Goal: Information Seeking & Learning: Learn about a topic

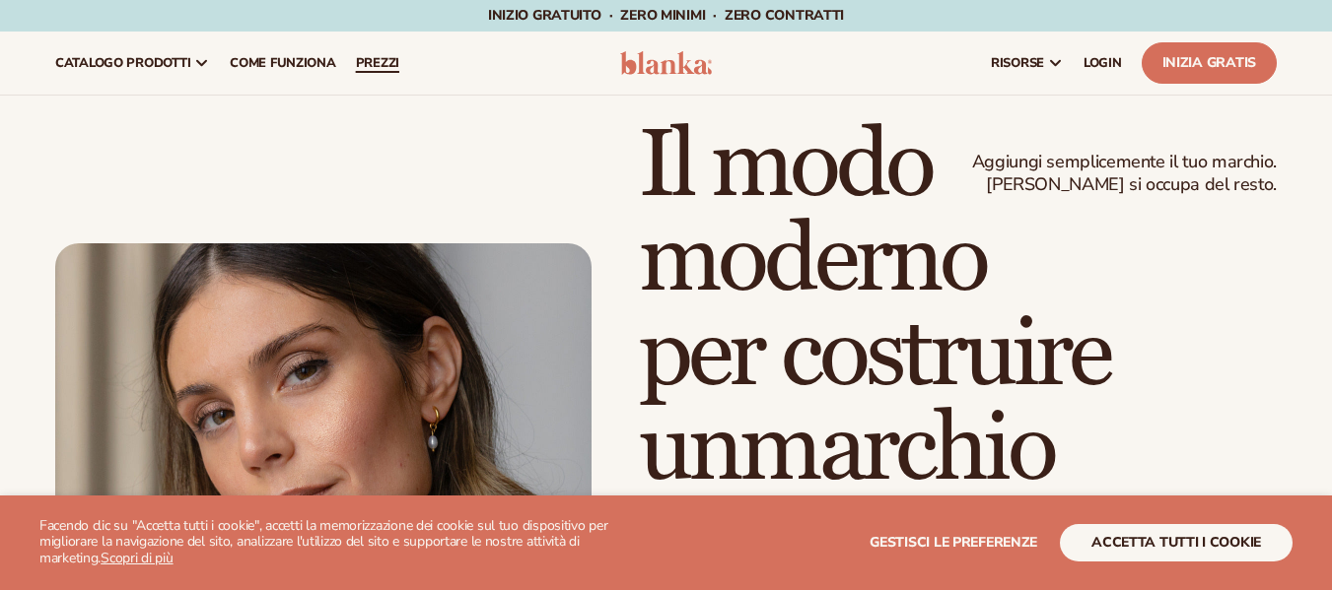
click at [387, 70] on font "prezzi" at bounding box center [377, 63] width 43 height 18
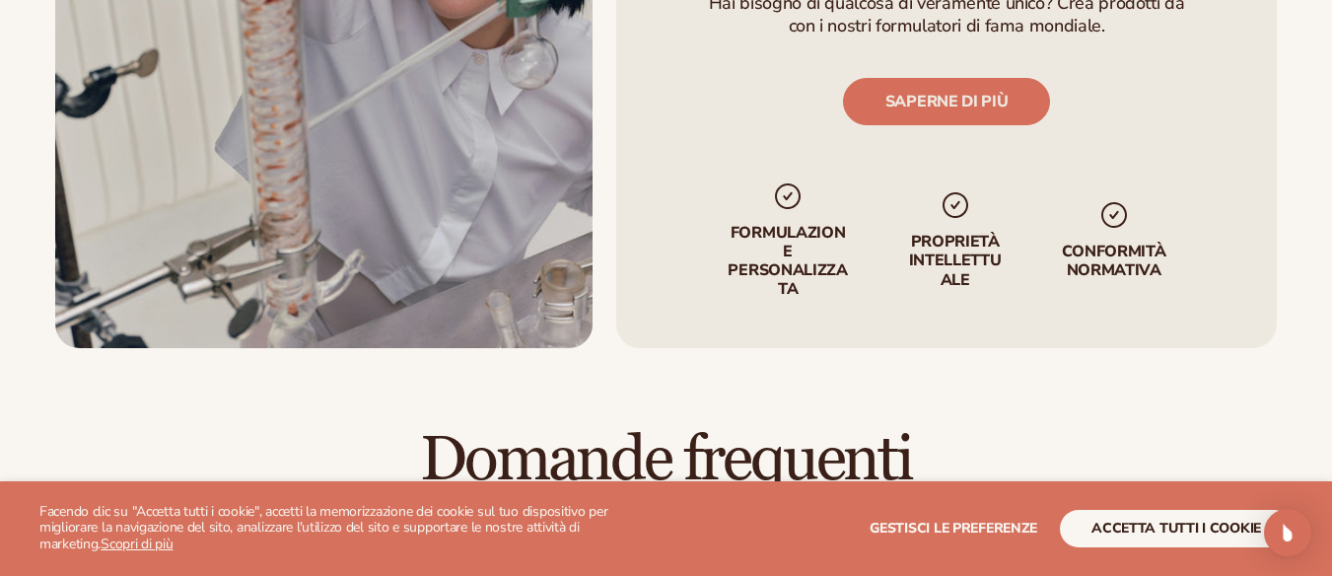
scroll to position [2550, 0]
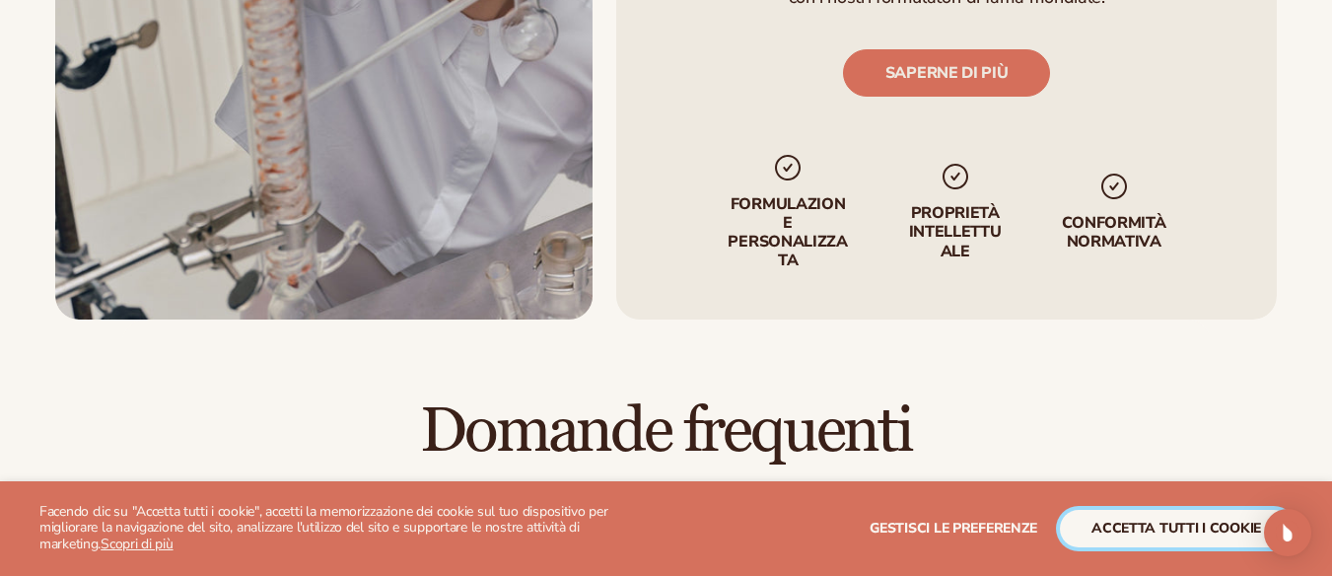
click at [1150, 526] on font "accetta tutti i cookie" at bounding box center [1176, 528] width 170 height 19
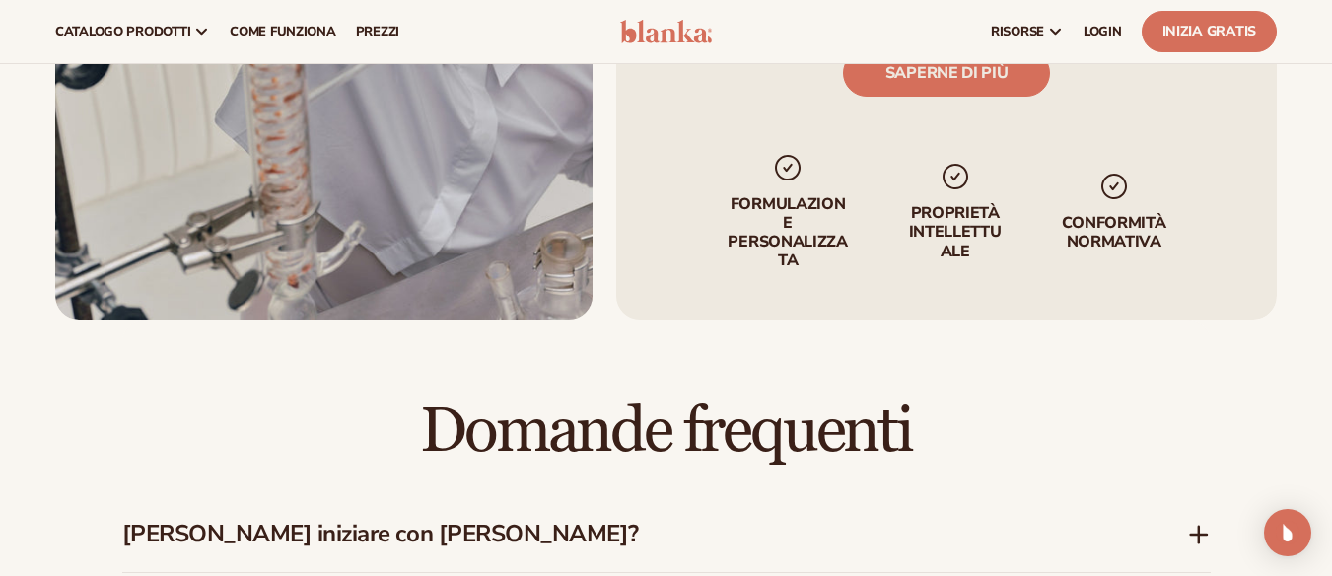
click at [309, 496] on div "[PERSON_NAME] iniziare con [PERSON_NAME]?" at bounding box center [666, 534] width 1088 height 76
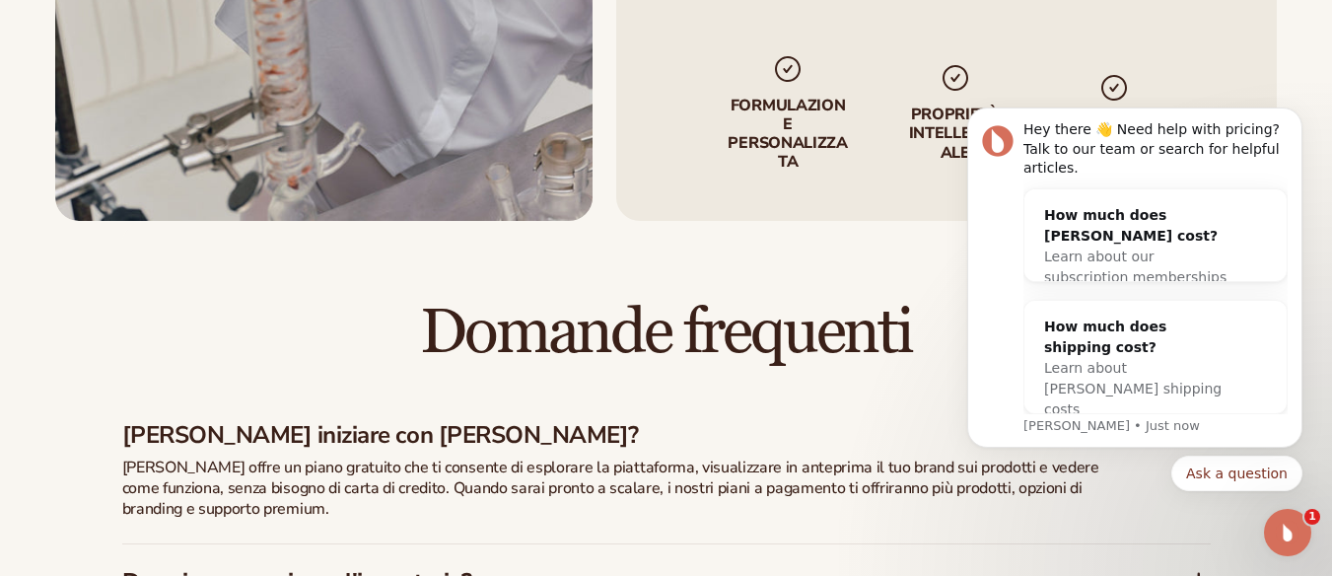
scroll to position [0, 0]
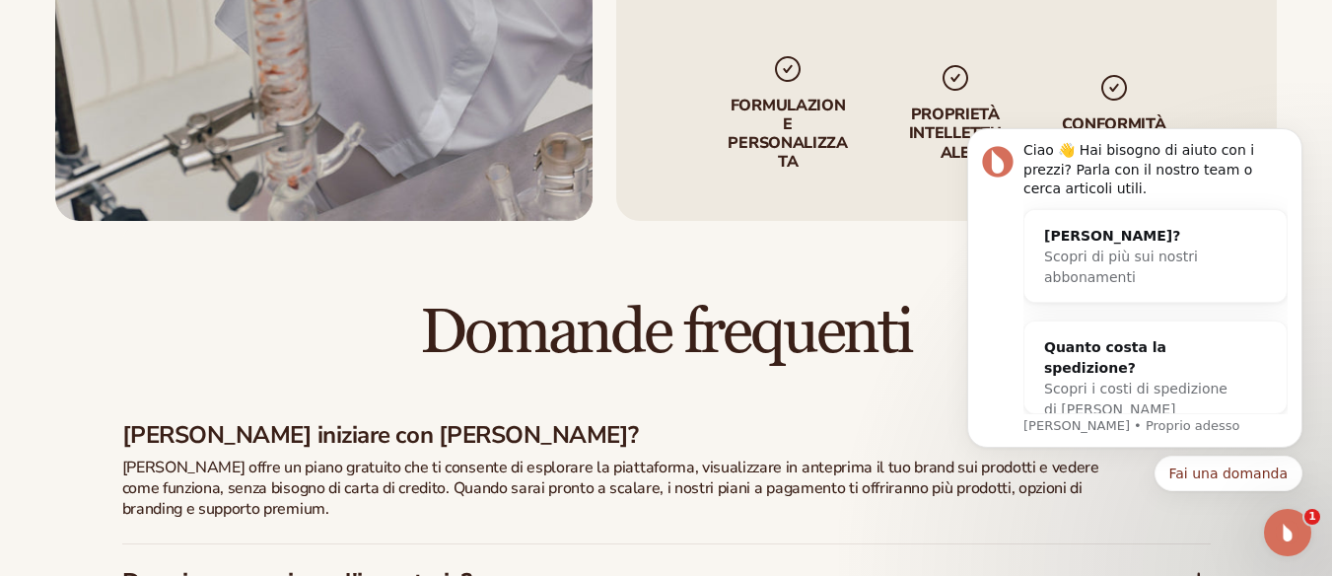
click at [718, 457] on div "[PERSON_NAME] offre un piano gratuito che ti consente di esplorare la piattafor…" at bounding box center [615, 499] width 986 height 85
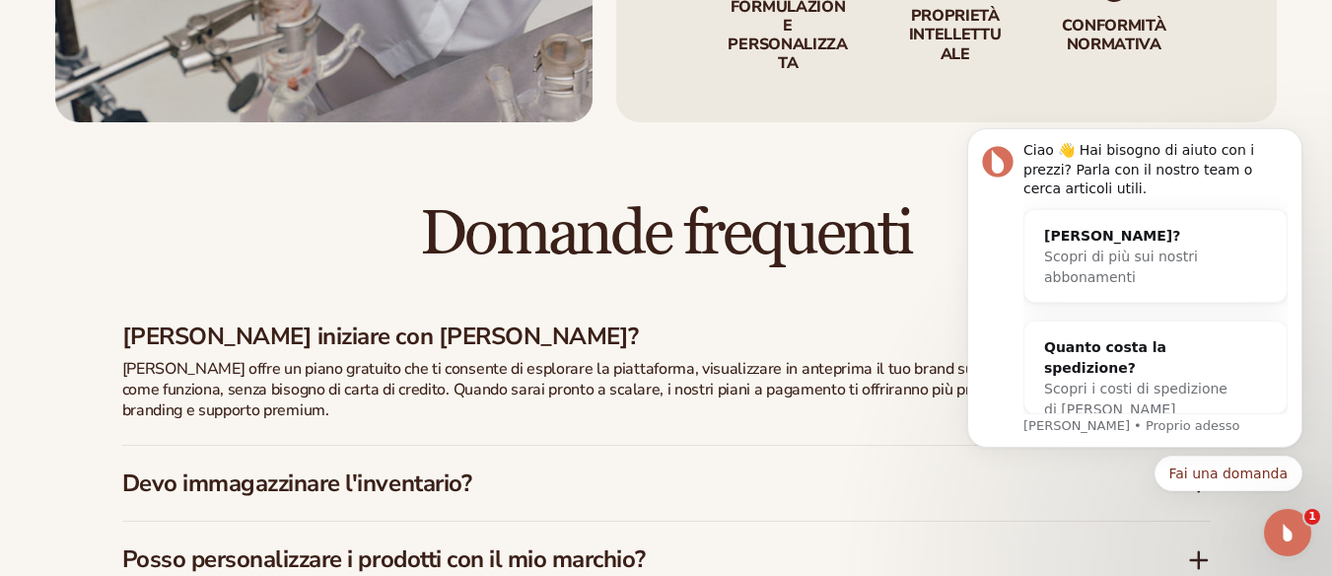
scroll to position [3043, 0]
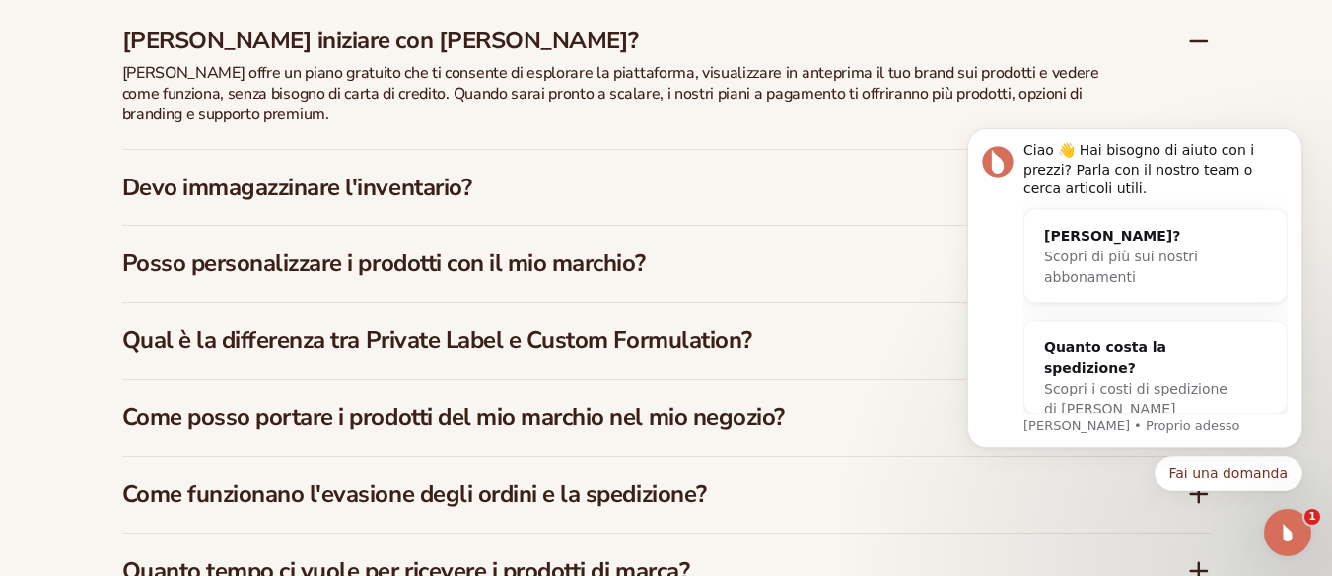
click at [467, 247] on font "Posso personalizzare i prodotti con il mio marchio?" at bounding box center [383, 263] width 523 height 32
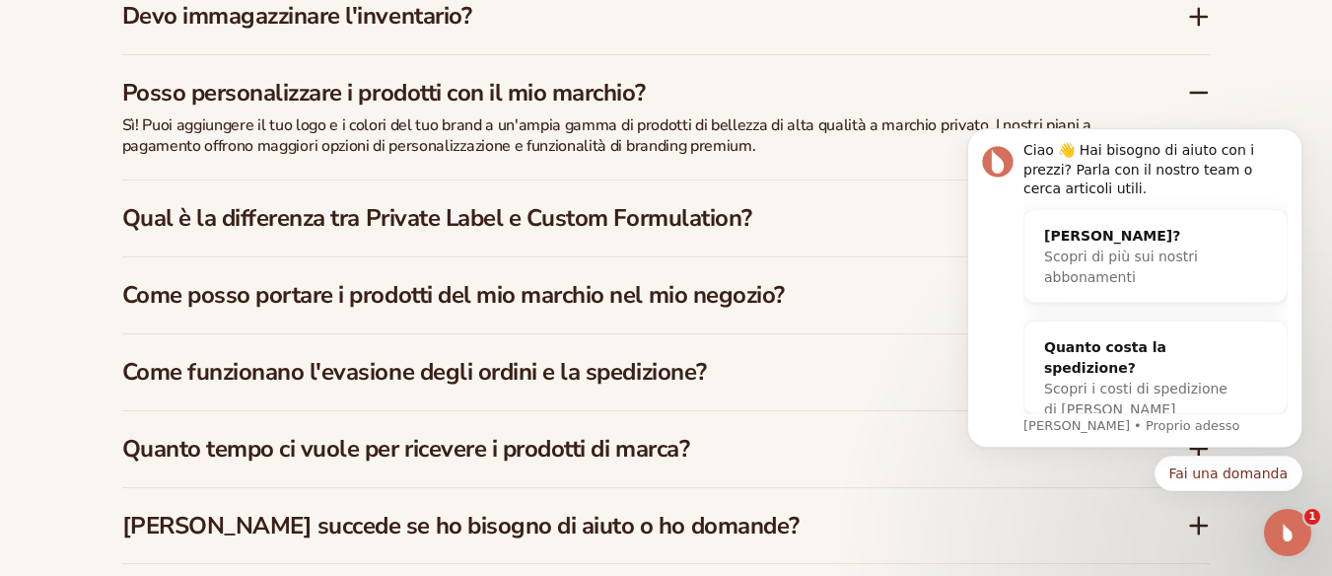
scroll to position [3158, 0]
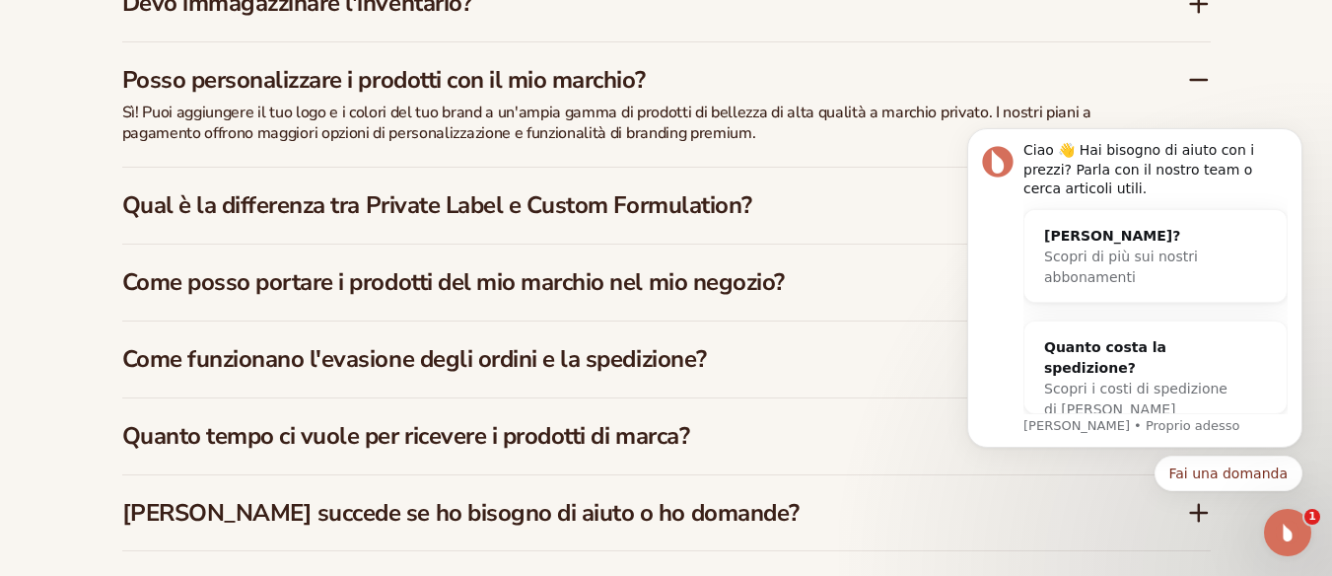
click at [468, 168] on div "Qual è la differenza tra Private Label e Custom Formulation?" at bounding box center [666, 206] width 1088 height 76
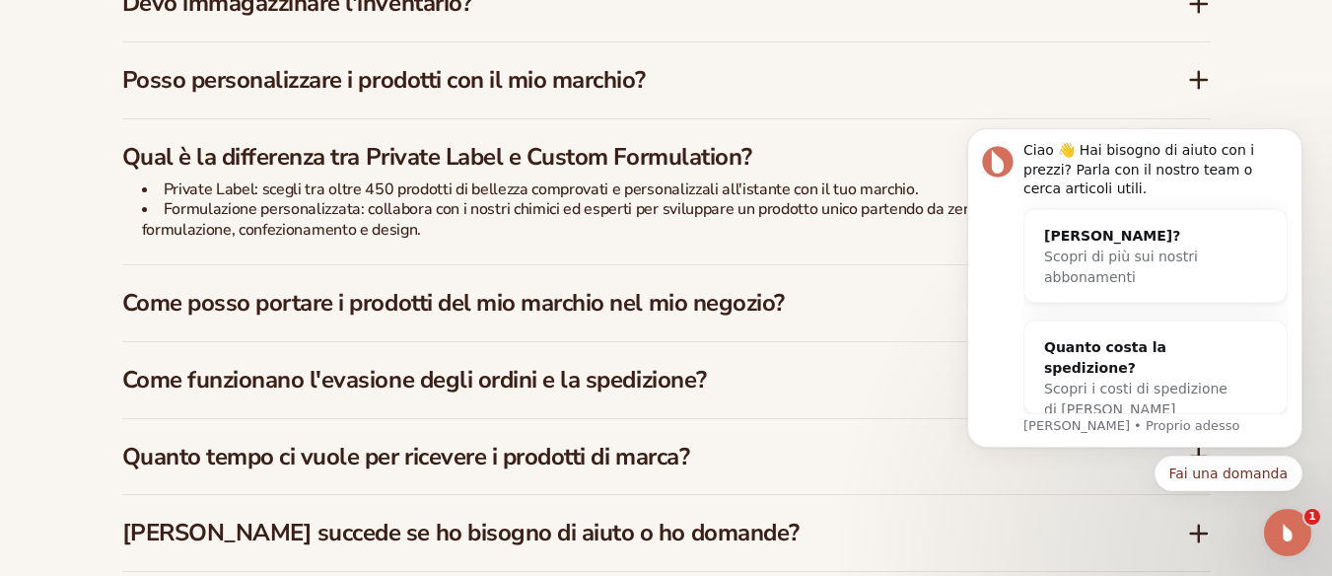
click at [386, 287] on font "Come posso portare i prodotti del mio marchio nel mio negozio?" at bounding box center [453, 303] width 662 height 32
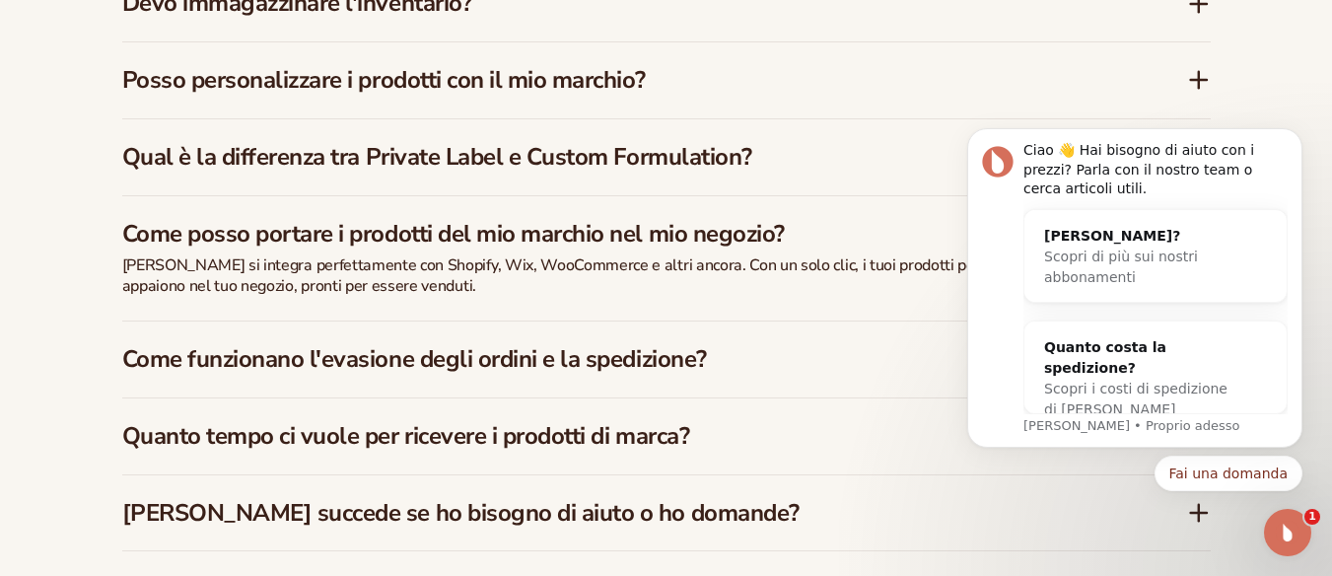
click at [429, 343] on font "Come funzionano l'evasione degli ordini e la spedizione?" at bounding box center [414, 359] width 585 height 32
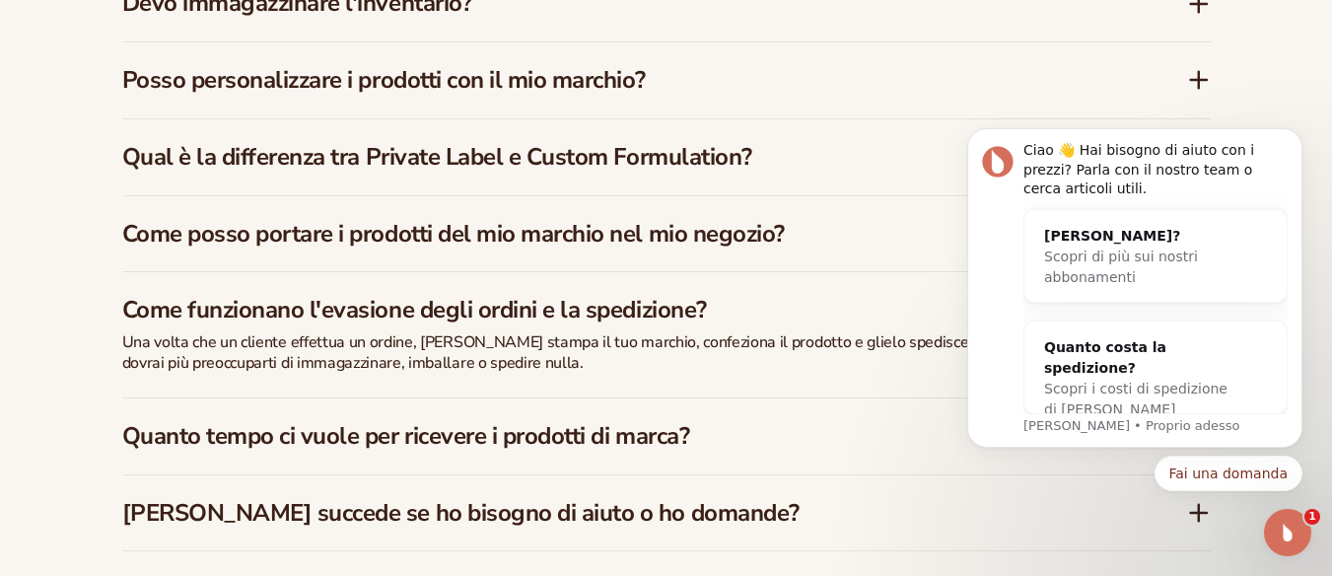
click at [373, 398] on div "Quanto tempo ci vuole per ricevere i prodotti di marca?" at bounding box center [666, 436] width 1088 height 76
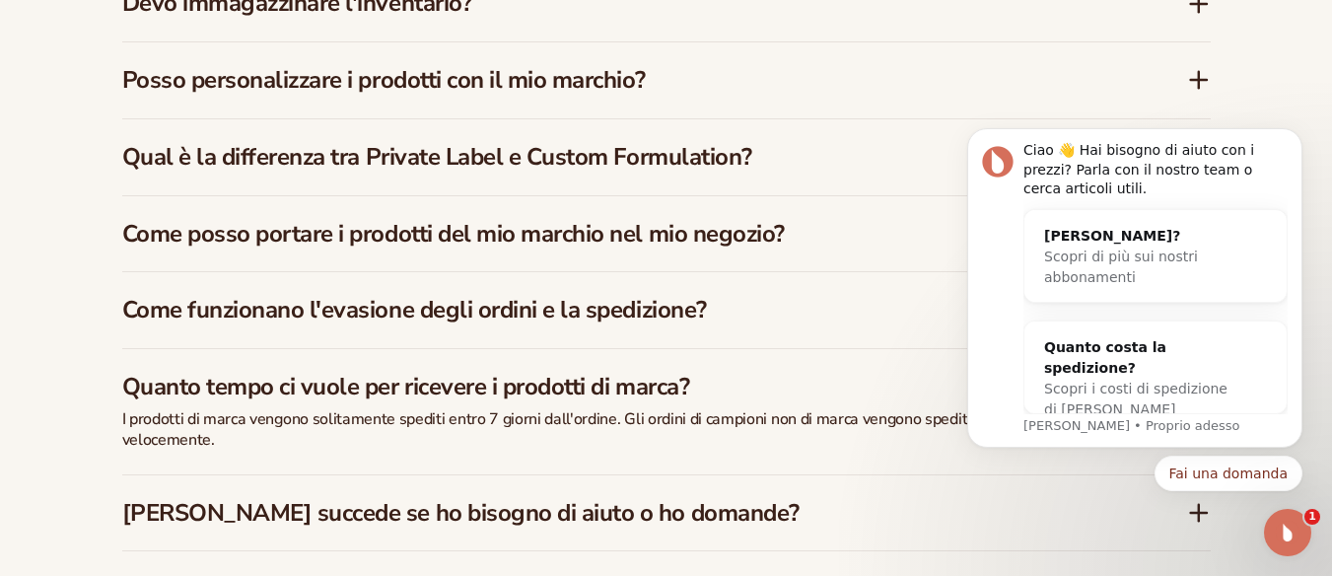
click at [364, 497] on font "[PERSON_NAME] succede se ho bisogno di aiuto o ho domande?" at bounding box center [460, 513] width 677 height 32
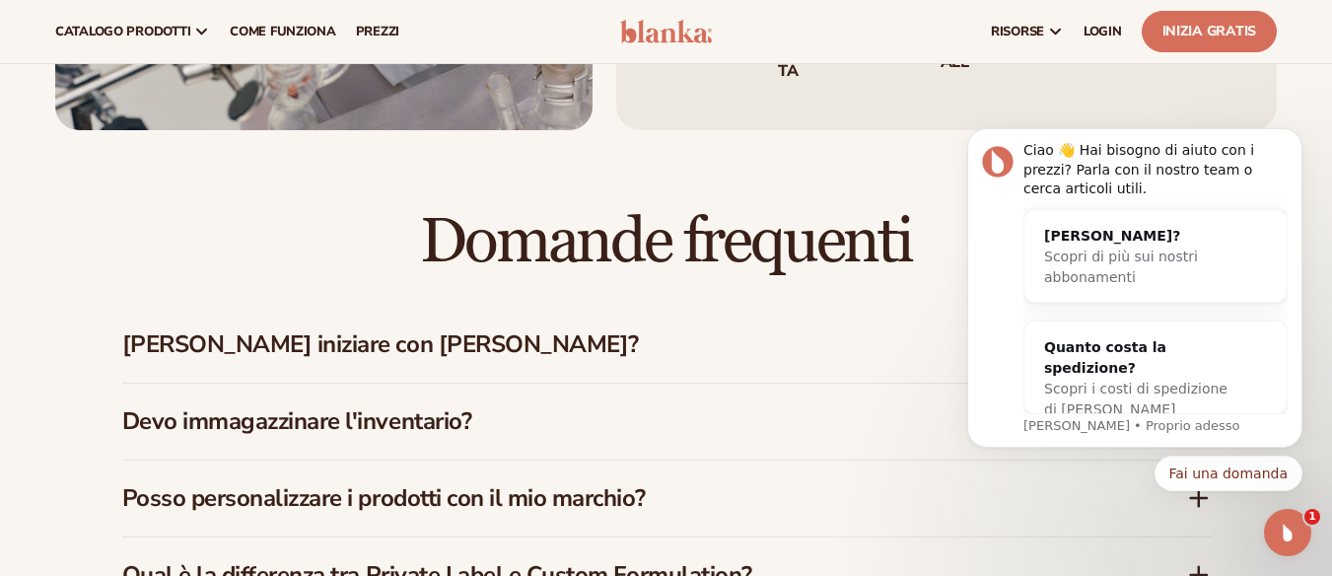
scroll to position [2665, 0]
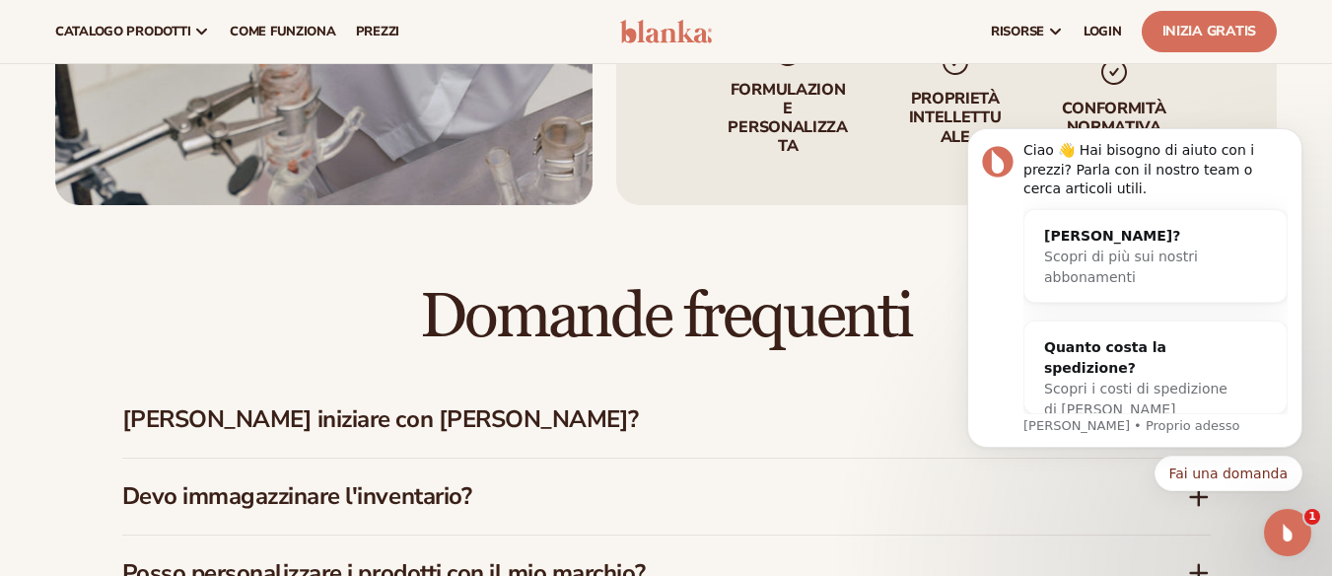
click at [432, 403] on font "[PERSON_NAME] iniziare con [PERSON_NAME]?" at bounding box center [380, 419] width 517 height 32
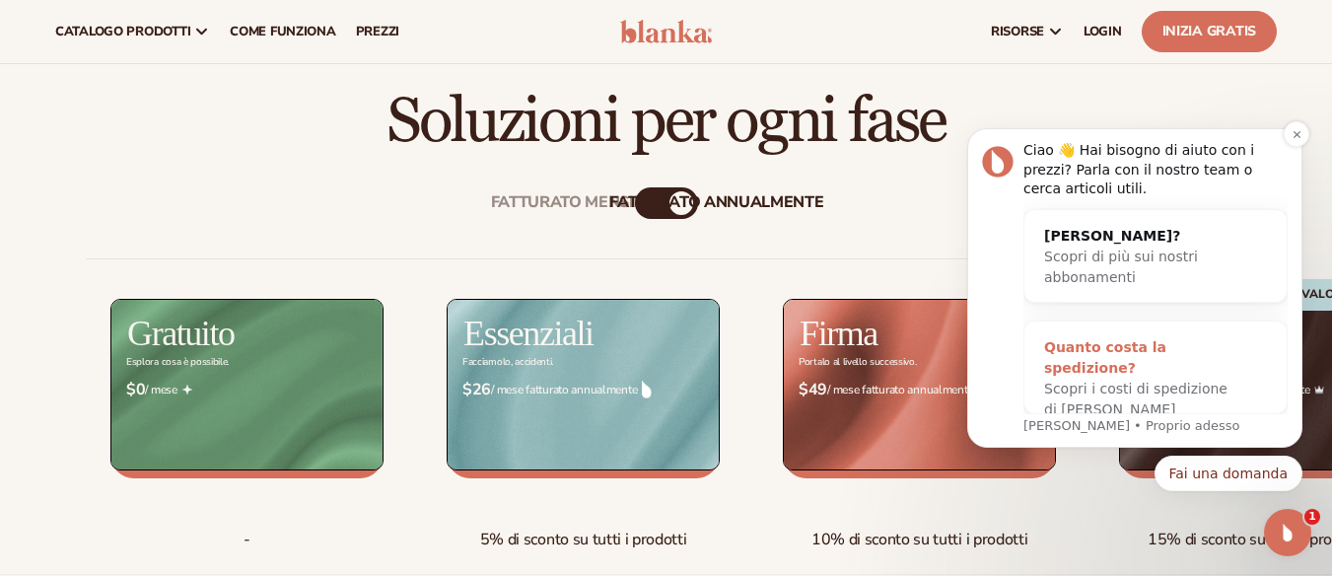
scroll to position [397, 0]
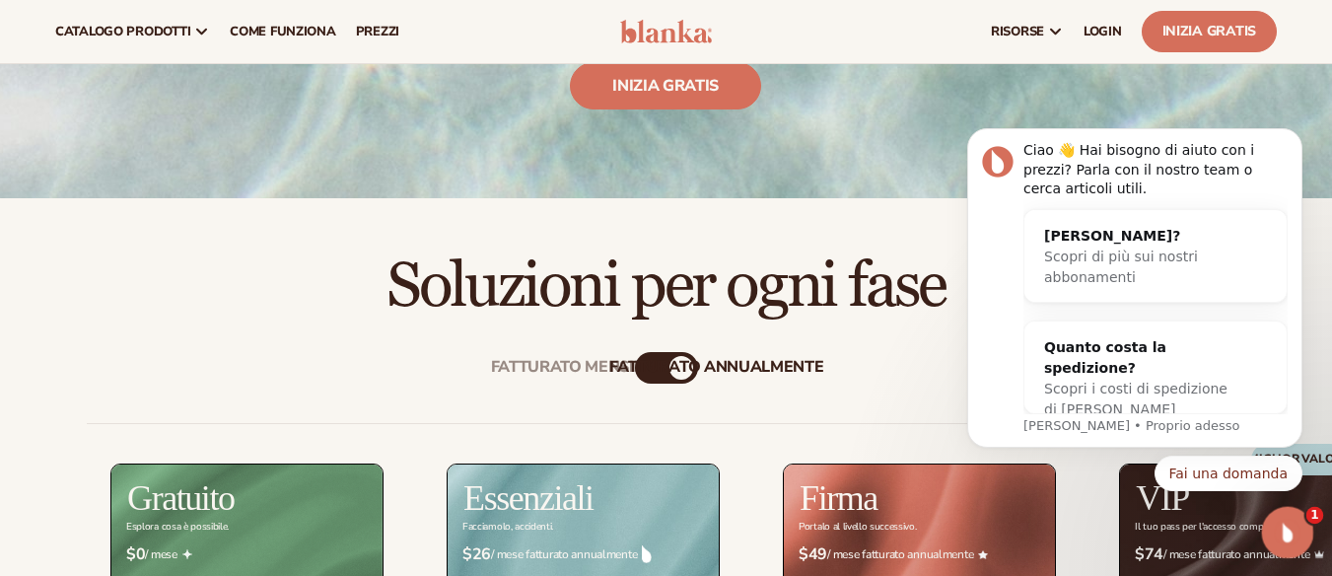
click at [1285, 511] on div "Apri Intercom Messenger" at bounding box center [1284, 529] width 65 height 65
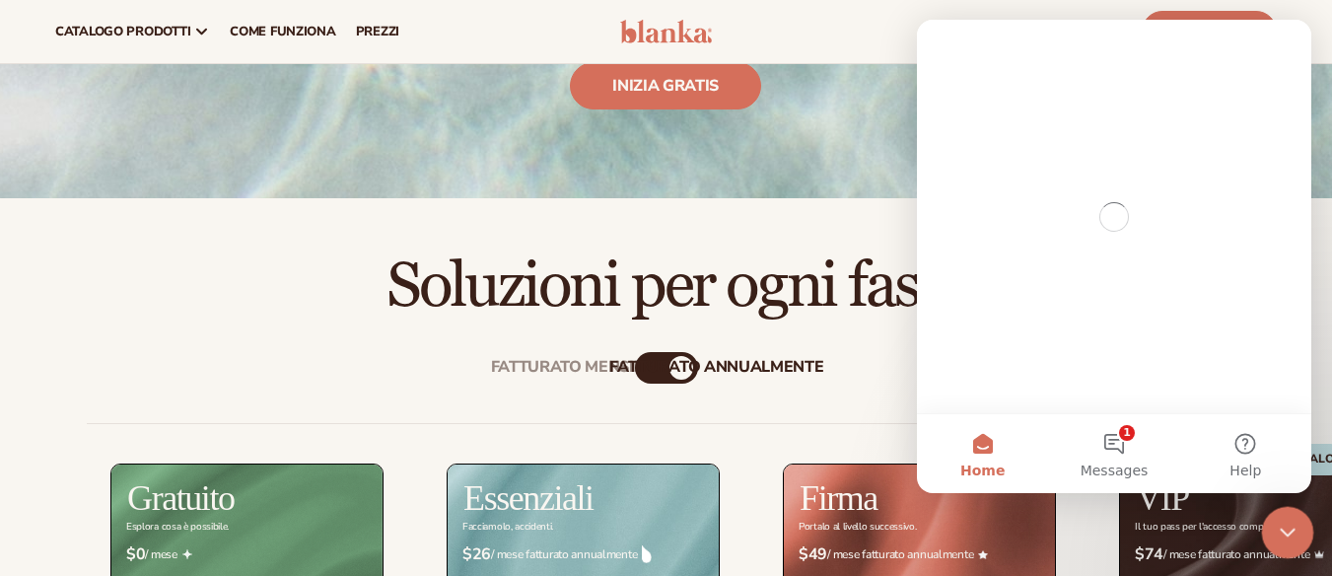
scroll to position [0, 0]
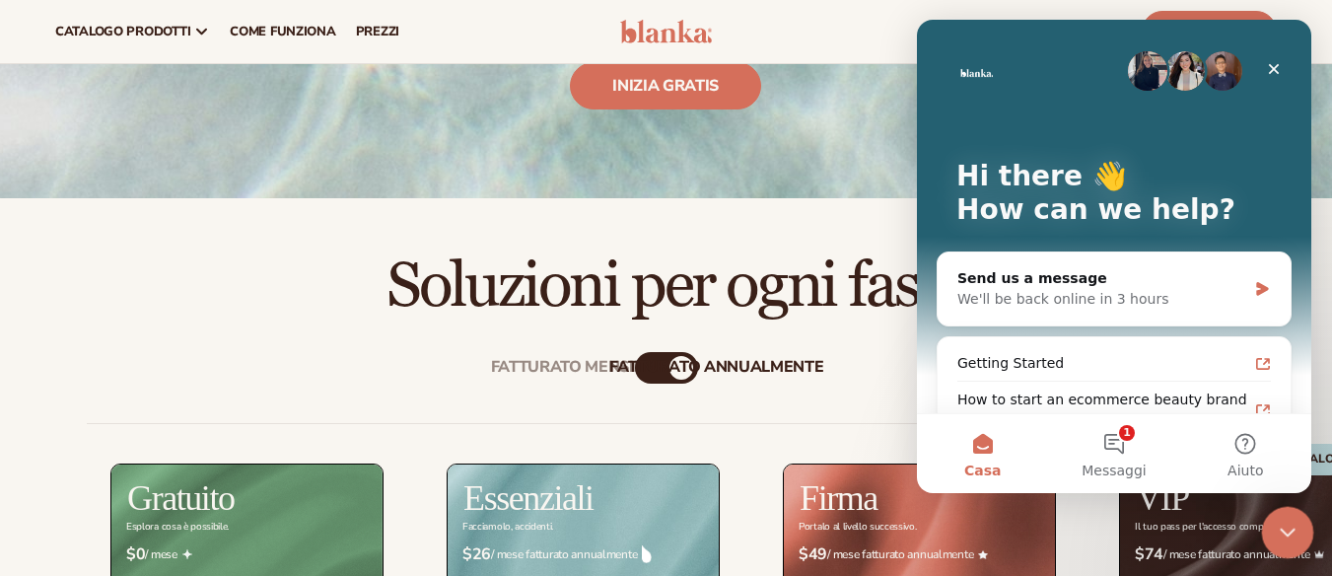
click at [1285, 512] on div "Close Intercom Messenger" at bounding box center [1284, 529] width 47 height 47
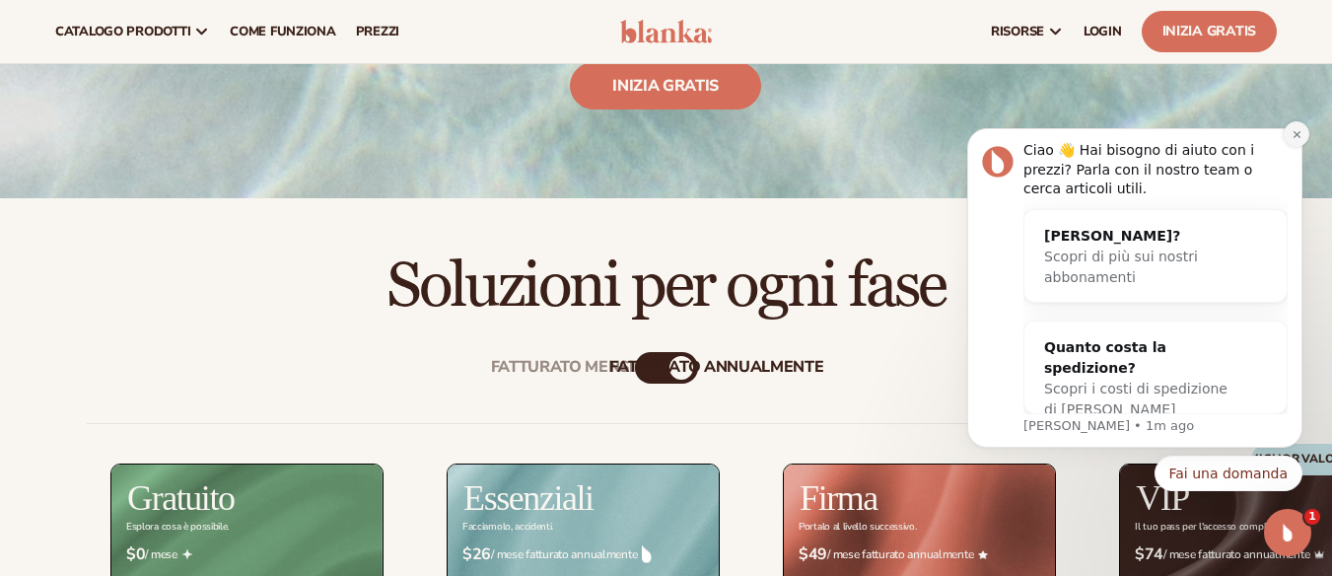
click at [1297, 132] on icon "Ignora notifica" at bounding box center [1296, 134] width 11 height 11
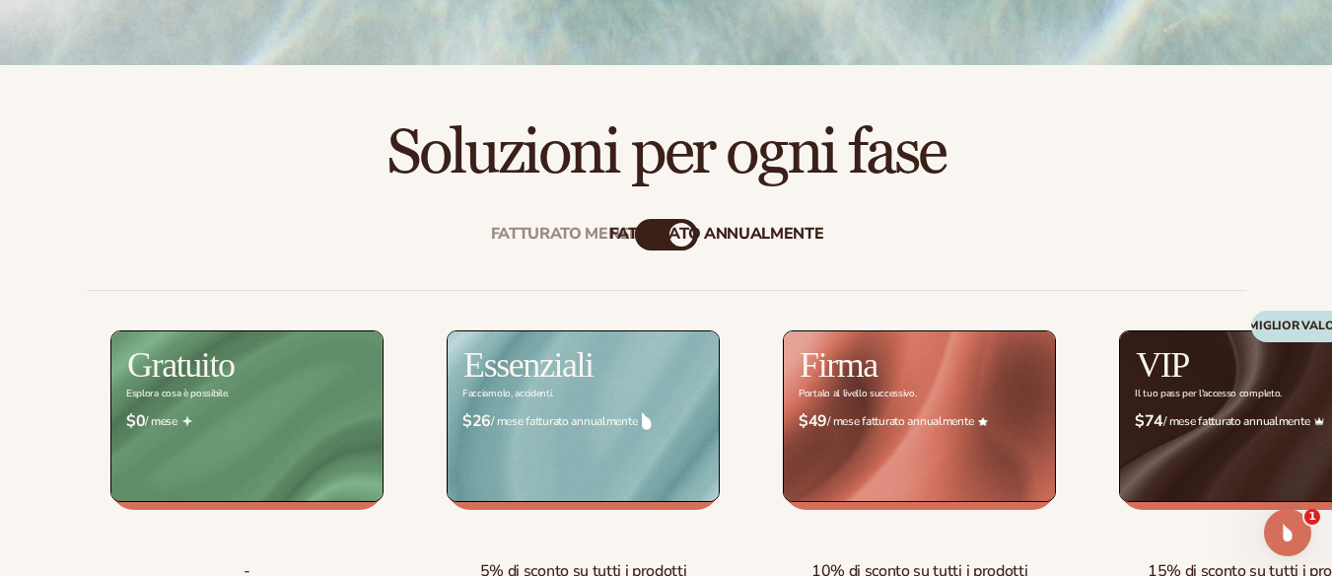
scroll to position [693, 0]
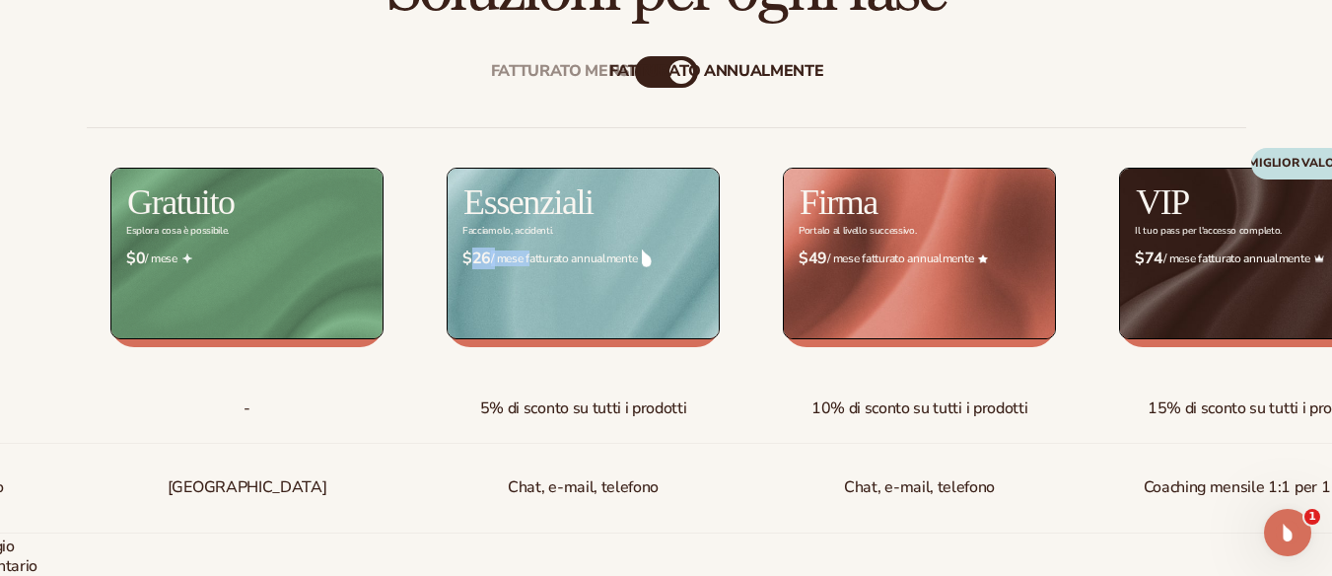
drag, startPoint x: 471, startPoint y: 259, endPoint x: 531, endPoint y: 260, distance: 60.1
click at [531, 260] on span "$26 / mese fatturato annualmente" at bounding box center [583, 258] width 242 height 19
click at [534, 272] on div "$ $26 / mese fatturato annualmente" at bounding box center [583, 259] width 273 height 50
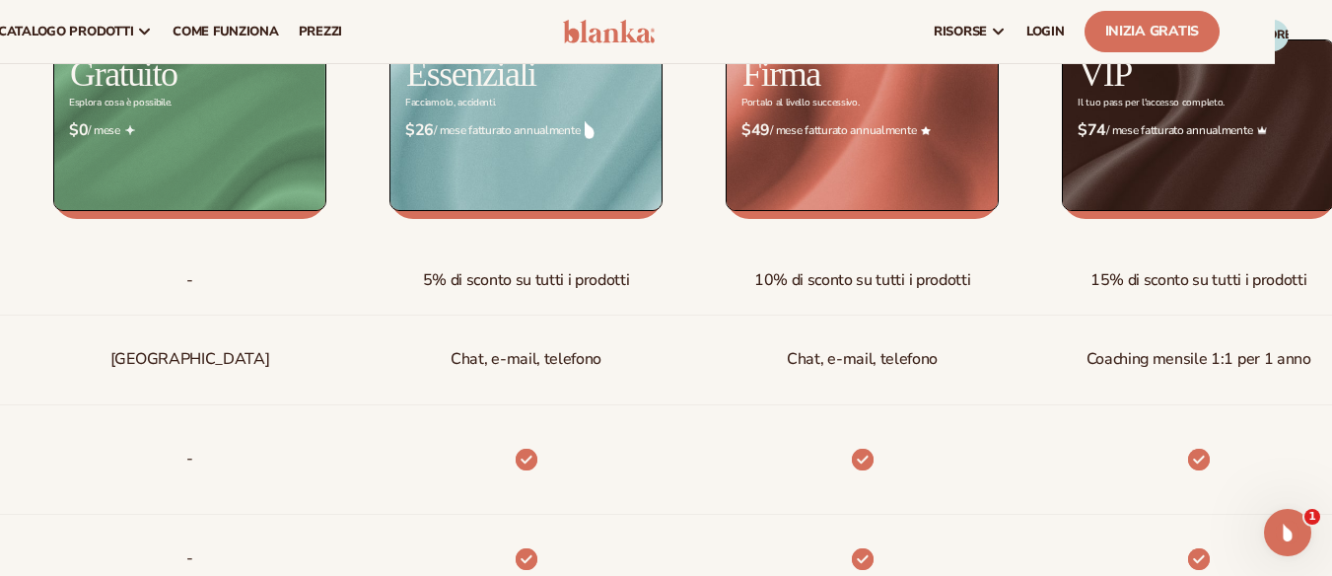
scroll to position [693, 57]
